Goal: Task Accomplishment & Management: Use online tool/utility

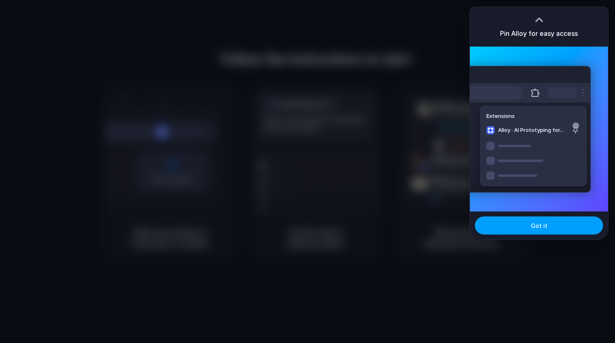
click at [526, 227] on button "Got it" at bounding box center [538, 225] width 128 height 18
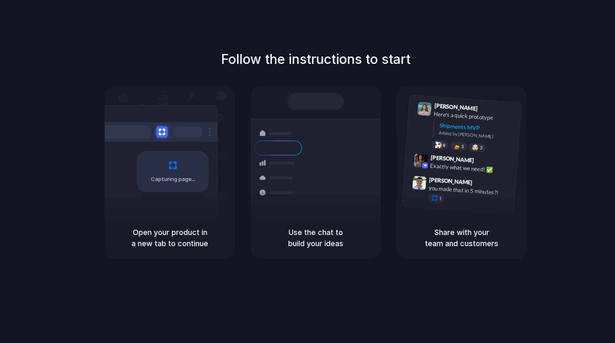
click at [162, 293] on div "Follow the instructions to start Capturing page Open your product in a new tab …" at bounding box center [315, 179] width 631 height 359
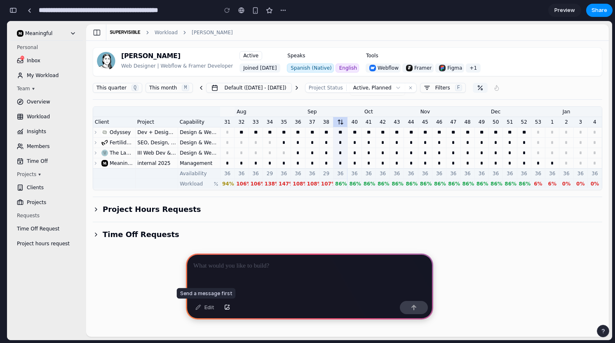
click at [199, 309] on div "Edit" at bounding box center [204, 307] width 27 height 13
click at [410, 306] on button "button" at bounding box center [414, 307] width 28 height 13
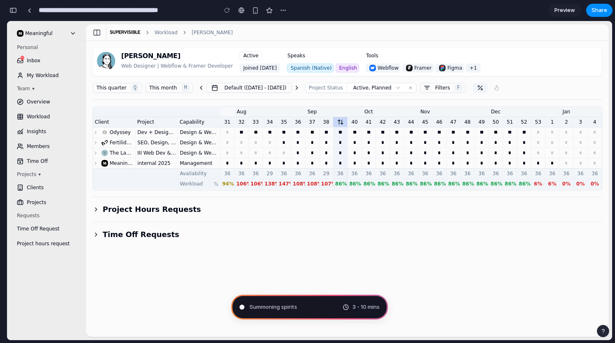
click at [95, 143] on icon at bounding box center [95, 142] width 1 height 2
click at [269, 143] on input "*" at bounding box center [270, 142] width 14 height 9
drag, startPoint x: 538, startPoint y: 143, endPoint x: 554, endPoint y: 143, distance: 16.1
click at [554, 143] on tr "Fertilidad Integral SEO, Design, Web Dev Design & Web Dev * * * * * * * * * * *…" at bounding box center [347, 143] width 508 height 10
click at [554, 143] on input "*" at bounding box center [552, 142] width 14 height 9
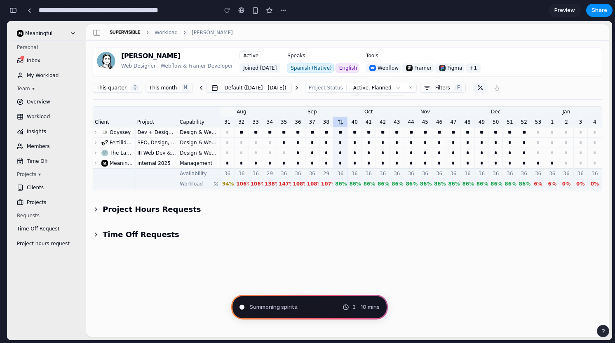
click at [7, 21] on button at bounding box center [7, 21] width 0 height 0
click at [283, 11] on div "button" at bounding box center [283, 10] width 7 height 7
click at [283, 11] on div "Duplicate Delete" at bounding box center [307, 171] width 615 height 343
click at [13, 9] on div "button" at bounding box center [12, 10] width 7 height 6
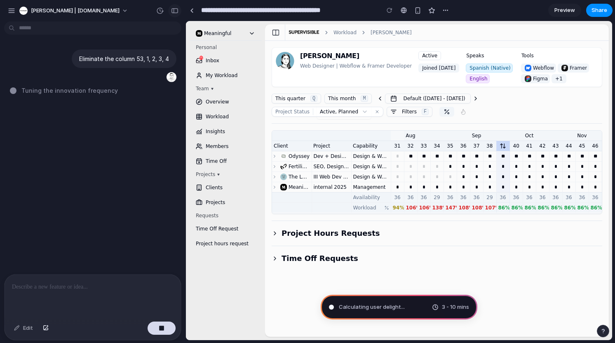
click at [178, 11] on button "button" at bounding box center [174, 10] width 13 height 13
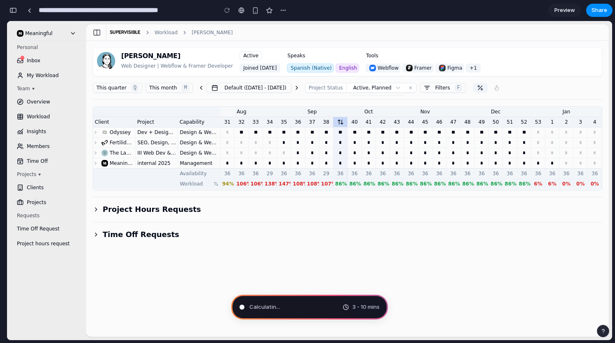
type input "**********"
